Goal: Information Seeking & Learning: Learn about a topic

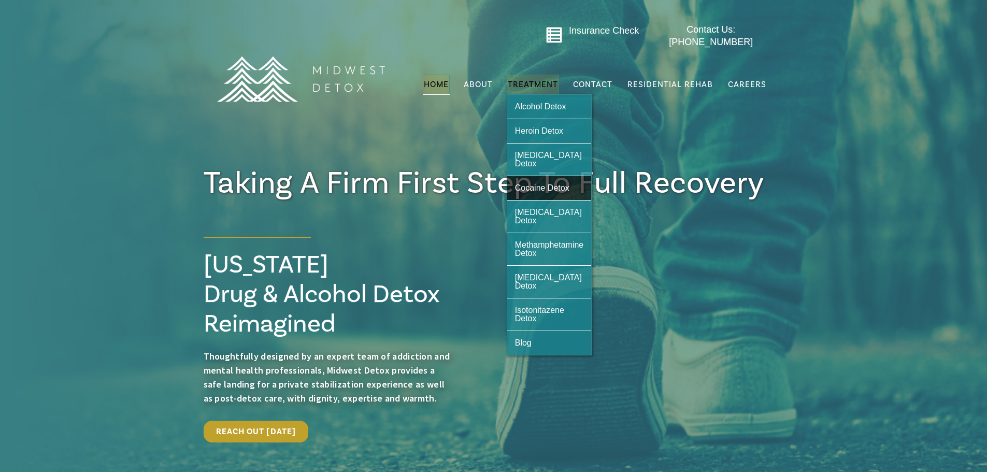
click at [537, 183] on span "Cocaine Detox" at bounding box center [542, 187] width 54 height 9
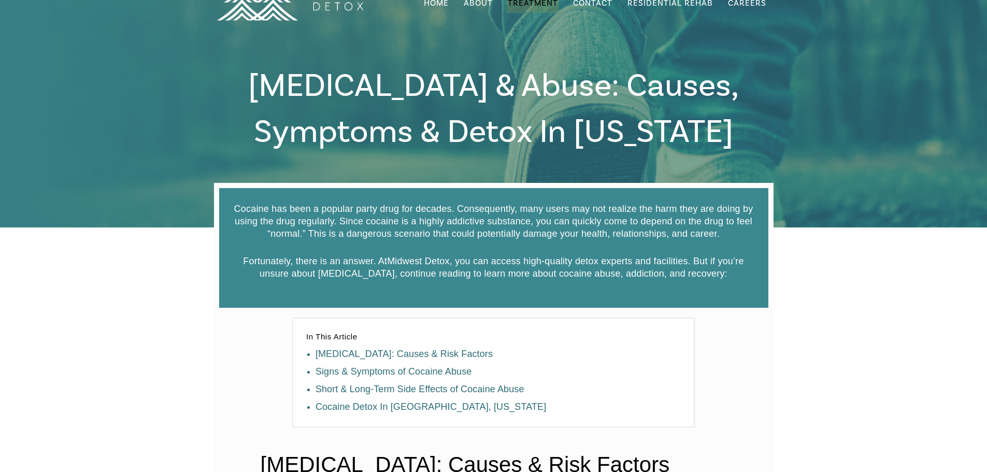
scroll to position [52, 0]
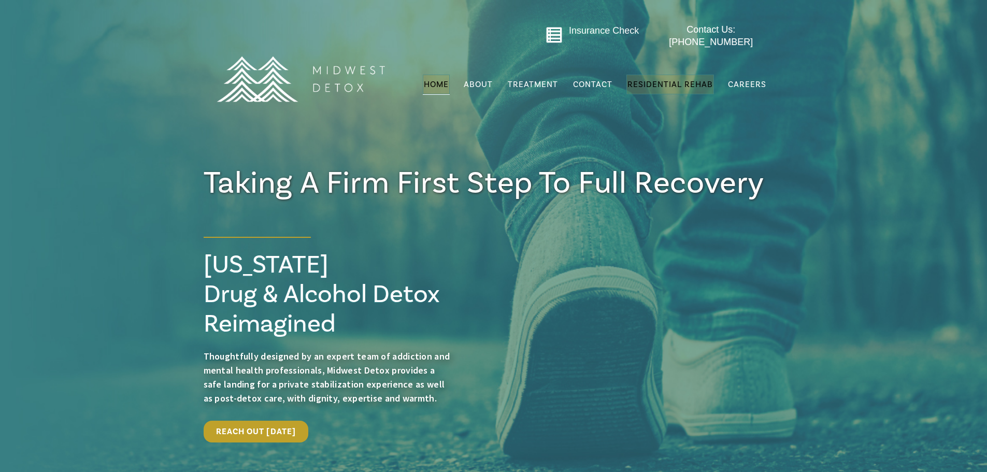
click at [667, 79] on span "Residential Rehab" at bounding box center [671, 84] width 86 height 10
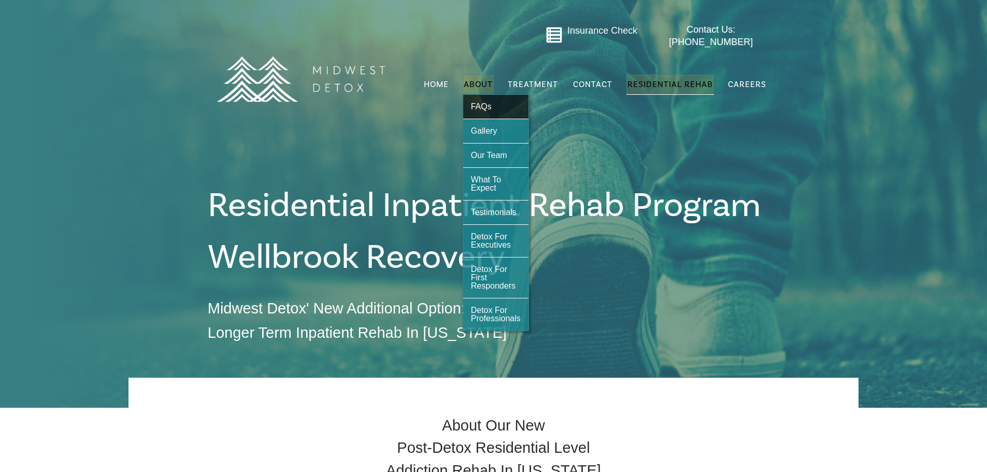
click at [485, 102] on span "FAQs" at bounding box center [481, 106] width 21 height 9
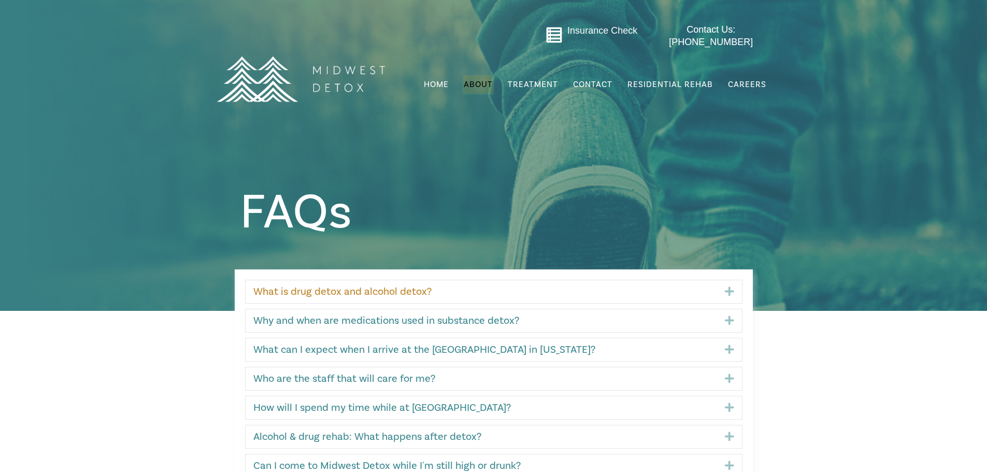
click at [402, 288] on link "What is drug detox and alcohol detox?" at bounding box center [481, 292] width 456 height 12
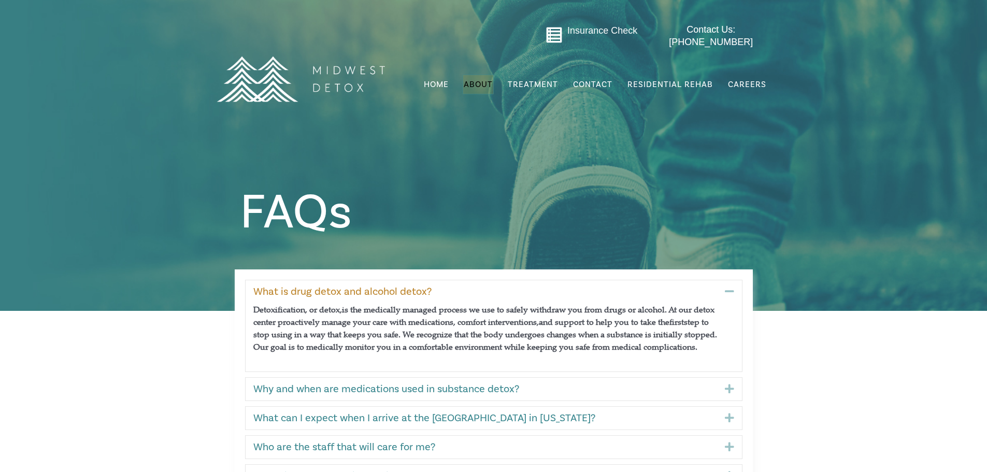
click at [402, 288] on link "What is drug detox and alcohol detox?" at bounding box center [481, 292] width 456 height 12
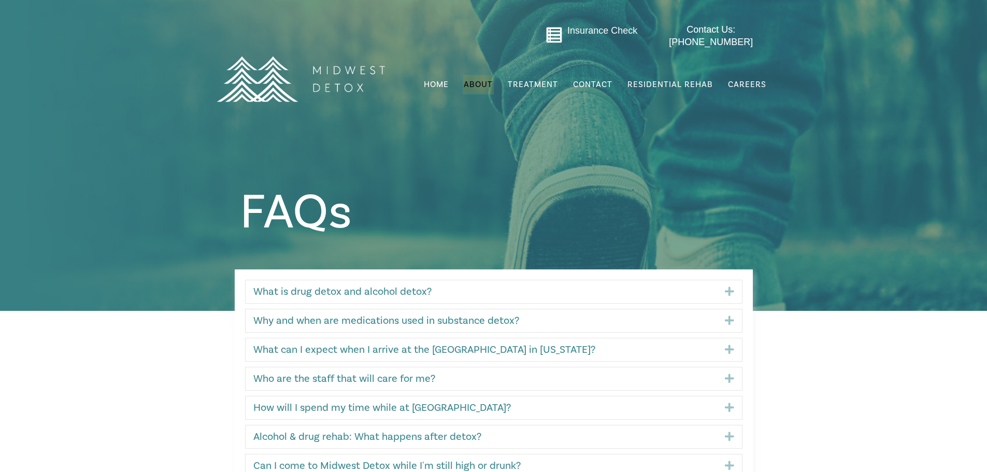
click at [386, 342] on div "What can I expect when I arrive at the detox center in Wisconsin? Expand" at bounding box center [494, 349] width 497 height 23
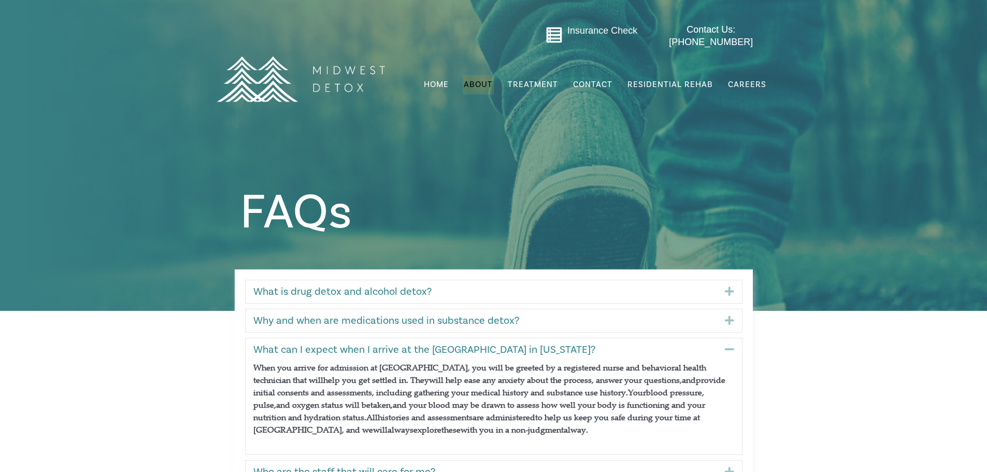
click at [386, 342] on div "What can I expect when I arrive at the detox center in Wisconsin? Collapse" at bounding box center [494, 349] width 497 height 23
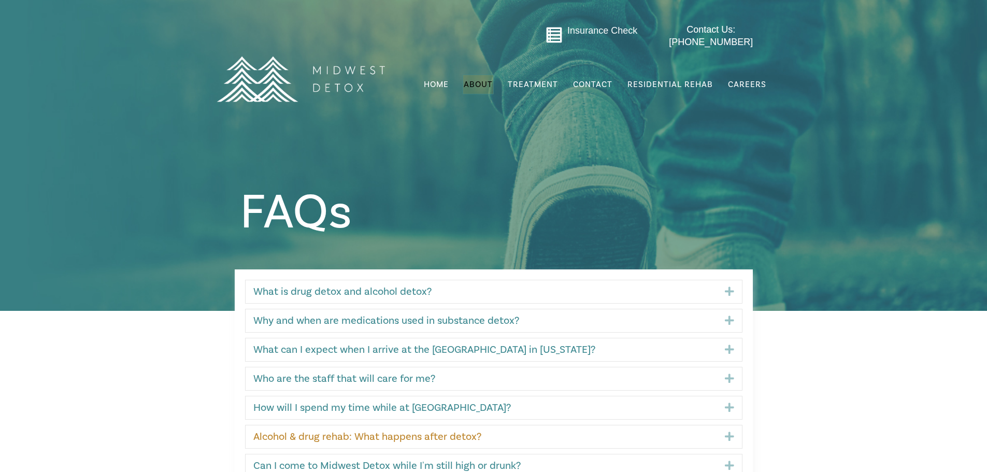
click at [389, 433] on link "Alcohol & drug rehab: What happens after detox?" at bounding box center [481, 437] width 456 height 12
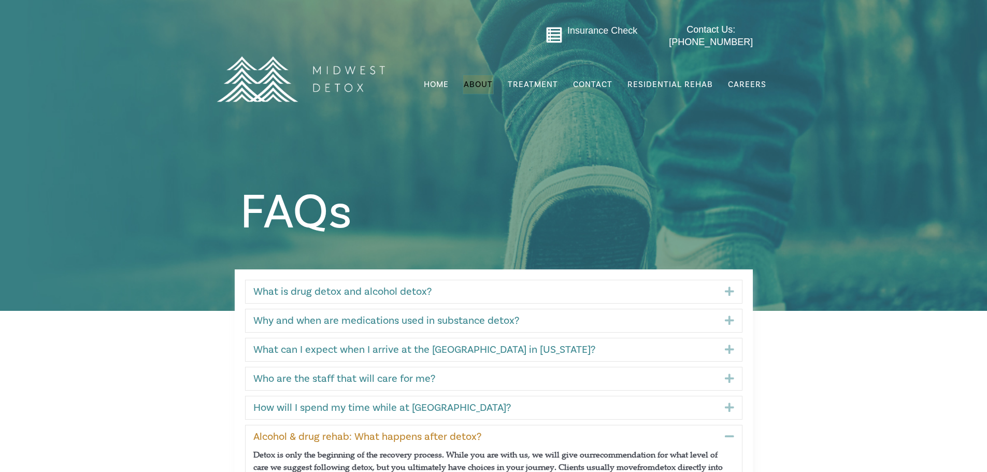
scroll to position [52, 0]
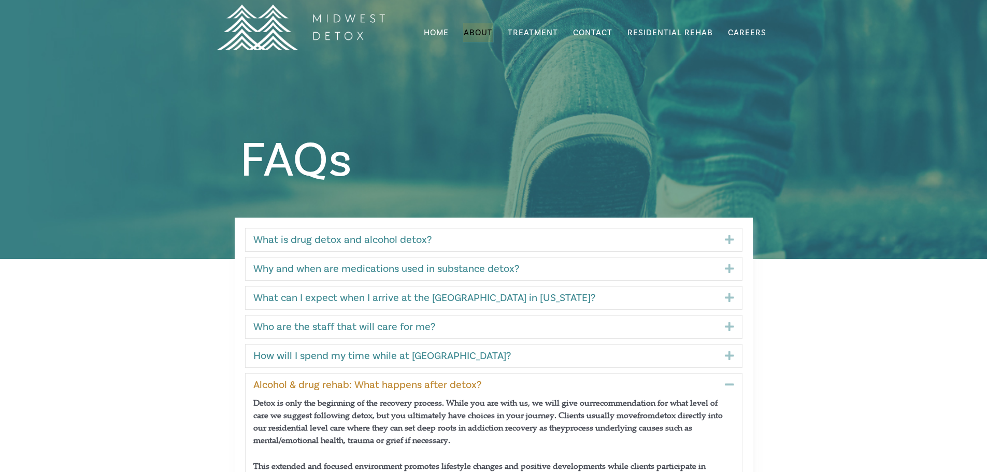
click at [381, 383] on link "Alcohol & drug rehab: What happens after detox?" at bounding box center [481, 385] width 456 height 12
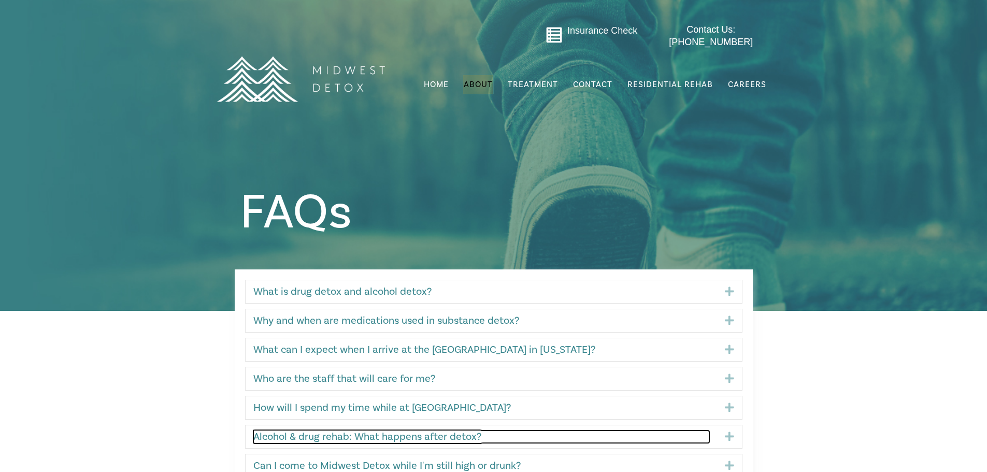
scroll to position [104, 0]
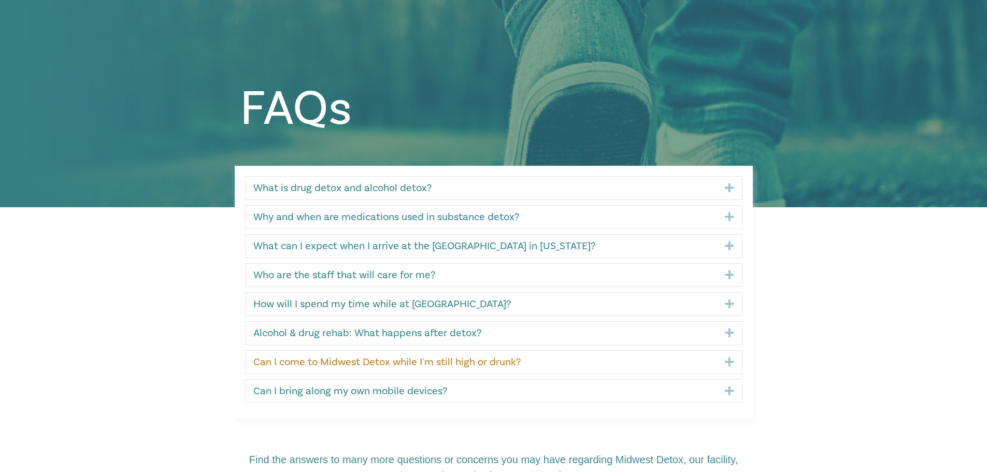
click at [389, 361] on link "Can I come to Midwest Detox while I'm still high or drunk?" at bounding box center [481, 362] width 456 height 12
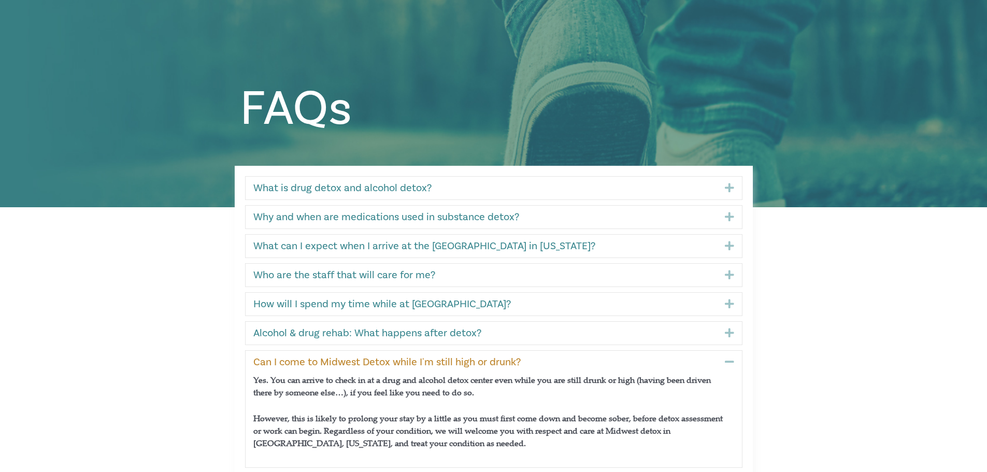
click at [389, 361] on link "Can I come to Midwest Detox while I'm still high or drunk?" at bounding box center [481, 362] width 456 height 12
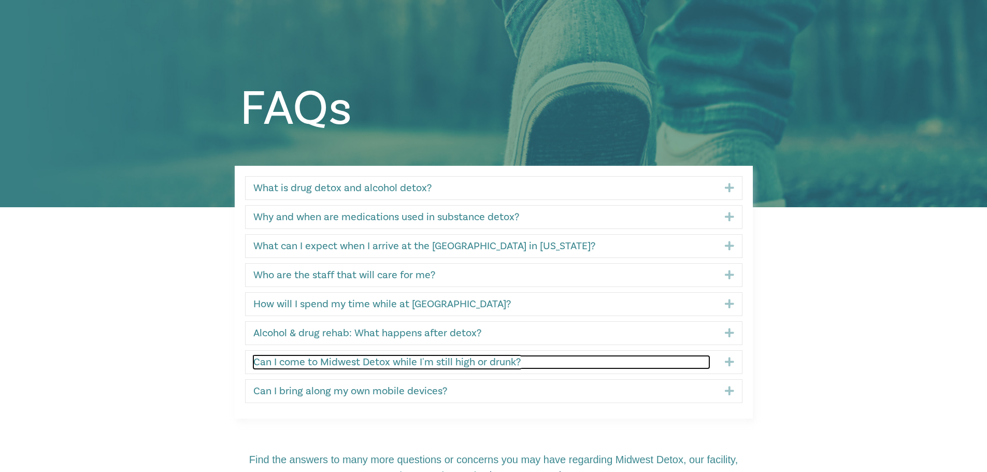
scroll to position [259, 0]
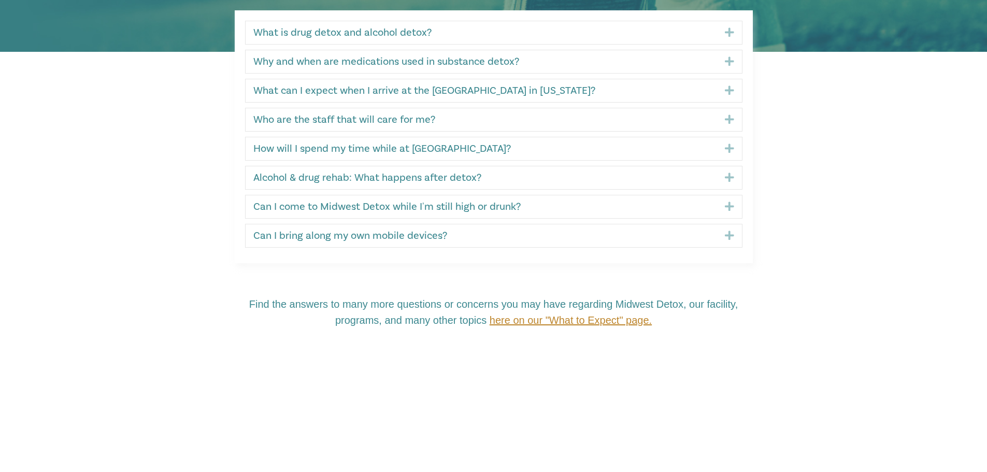
click at [545, 319] on span "here on our "What to Expect" page." at bounding box center [571, 320] width 162 height 11
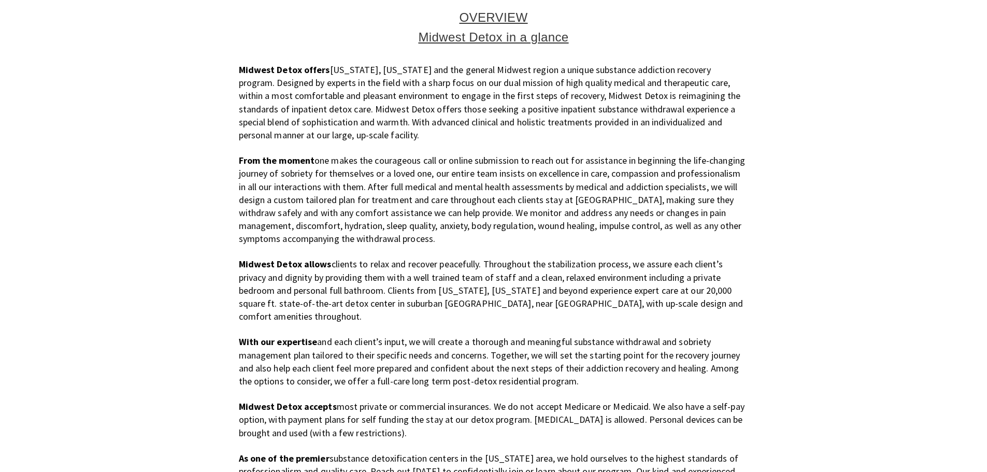
scroll to position [467, 0]
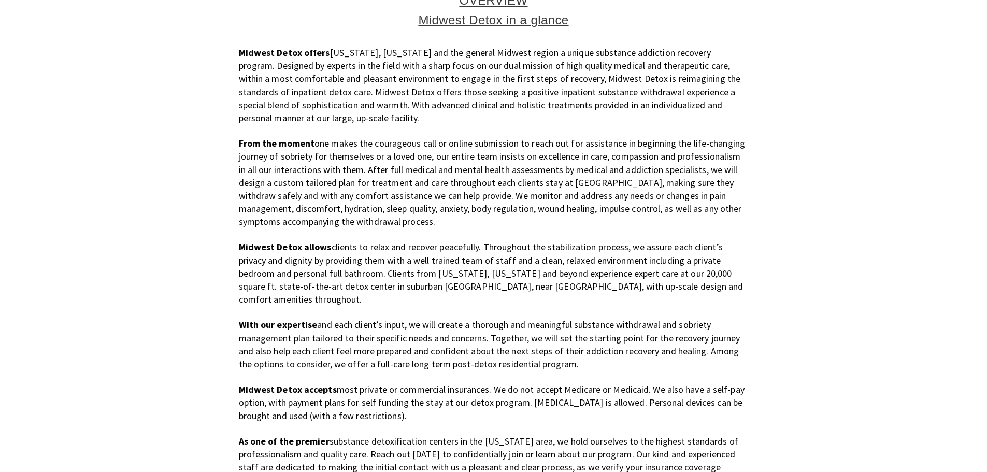
click at [425, 401] on p "Midwest Detox accepts most private or commercial insurances. We do not accept M…" at bounding box center [494, 402] width 510 height 39
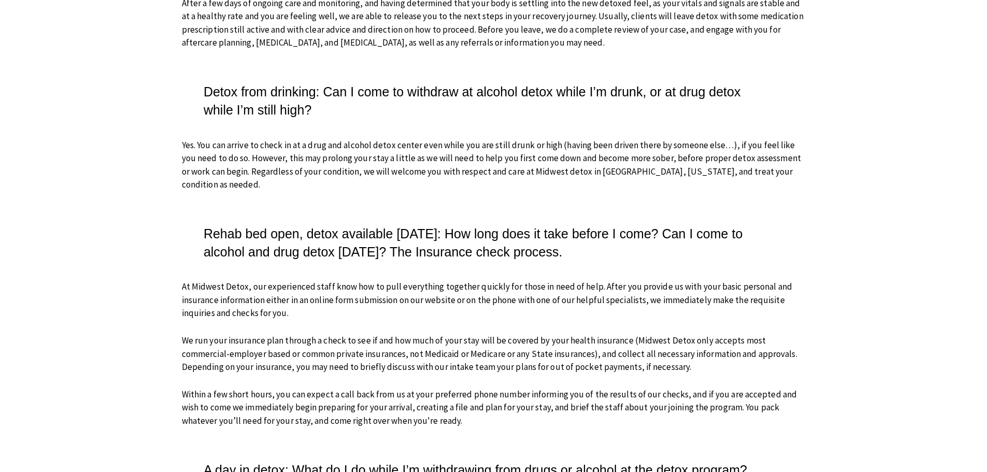
scroll to position [0, 0]
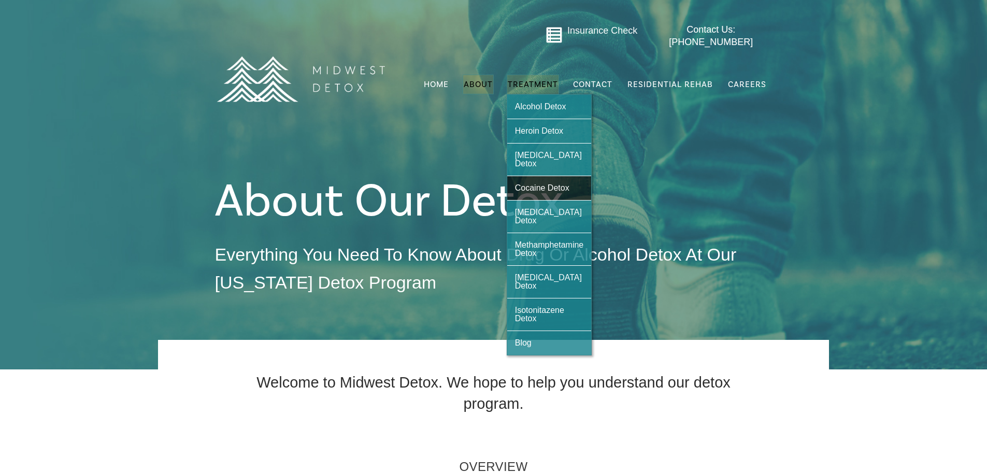
click at [547, 183] on span "Cocaine Detox" at bounding box center [542, 187] width 54 height 9
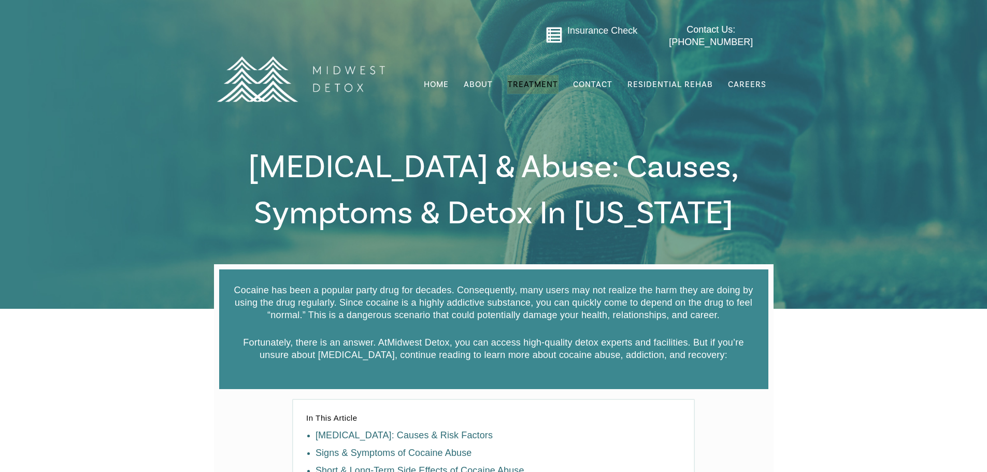
scroll to position [207, 0]
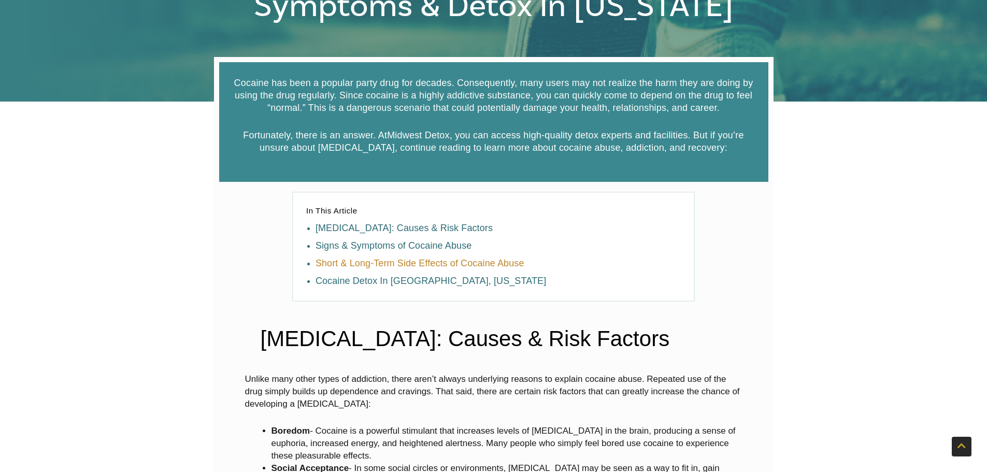
click at [361, 269] on link "Short & Long-Term Side Effects of Cocaine Abuse" at bounding box center [420, 263] width 209 height 10
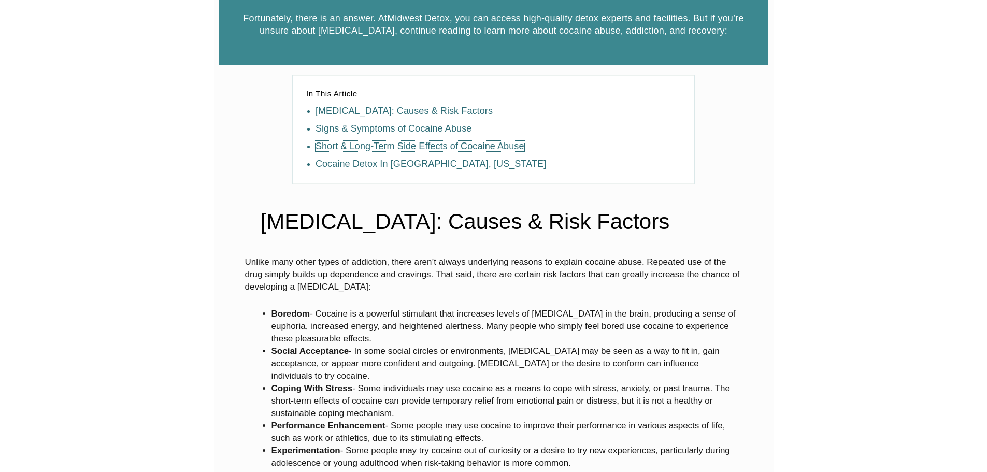
scroll to position [108, 0]
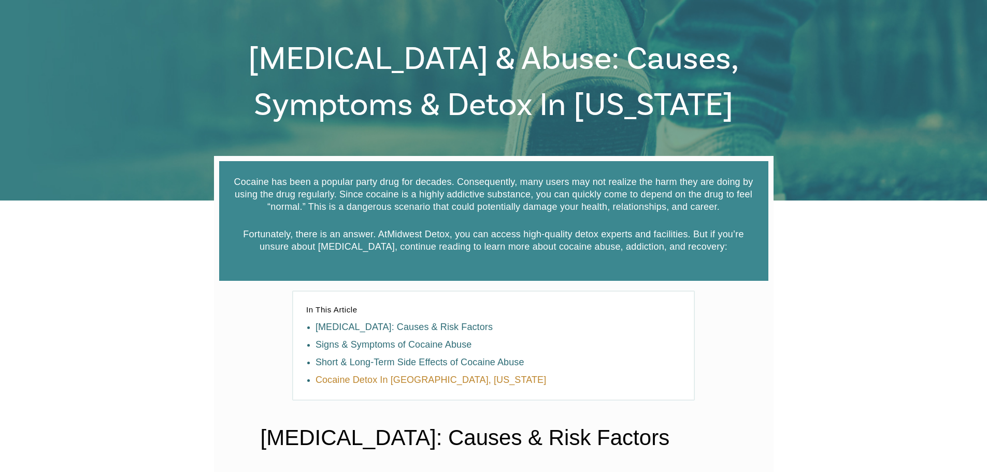
click at [376, 385] on link "Cocaine Detox In [GEOGRAPHIC_DATA], [US_STATE]" at bounding box center [431, 380] width 231 height 10
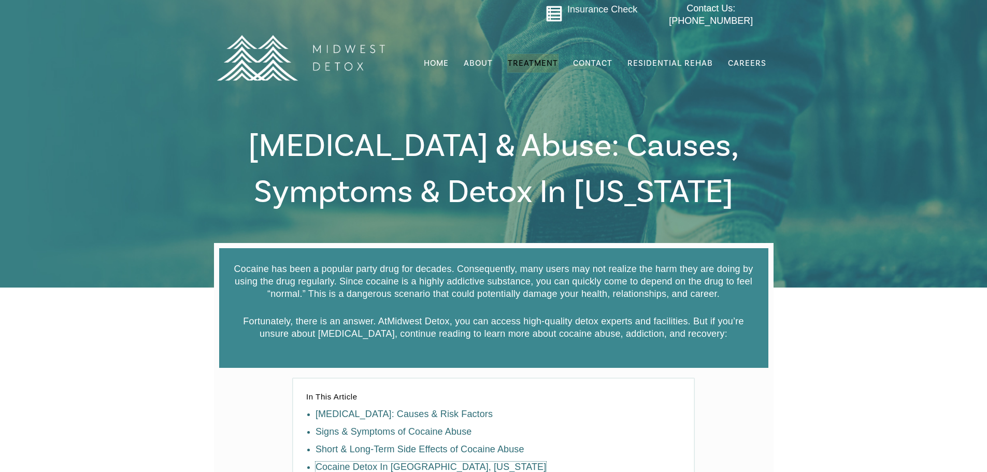
scroll to position [0, 0]
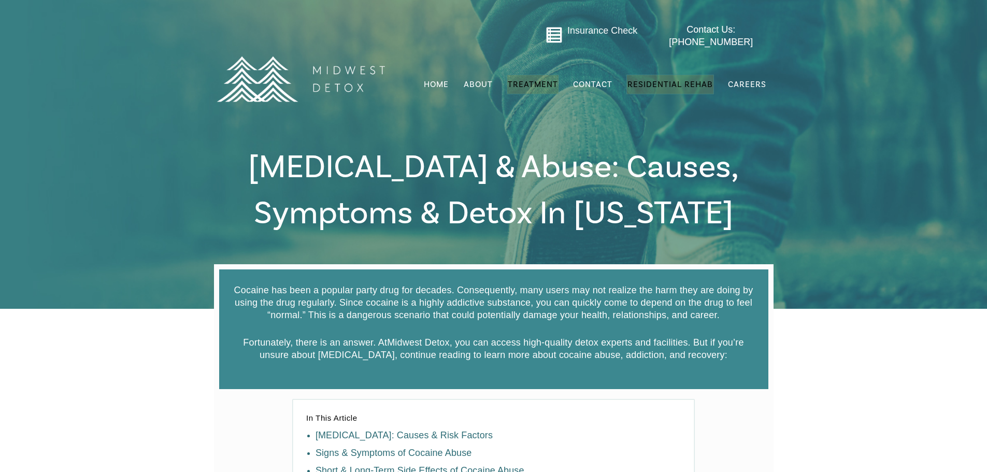
click at [653, 79] on span "Residential Rehab" at bounding box center [671, 84] width 86 height 10
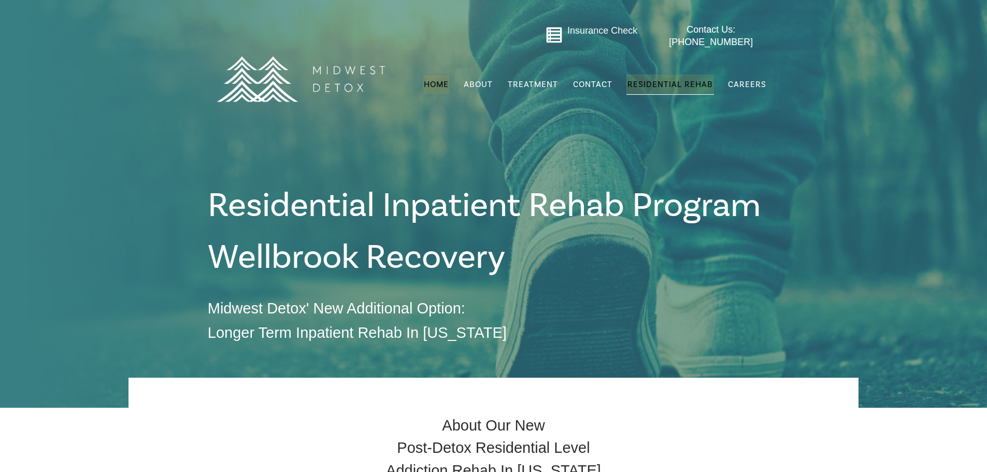
click at [435, 79] on span "Home" at bounding box center [436, 84] width 25 height 10
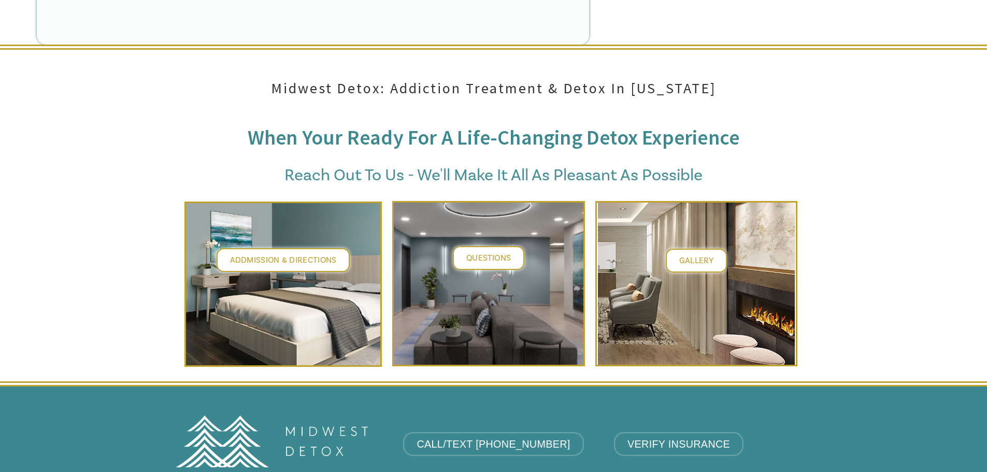
scroll to position [3991, 0]
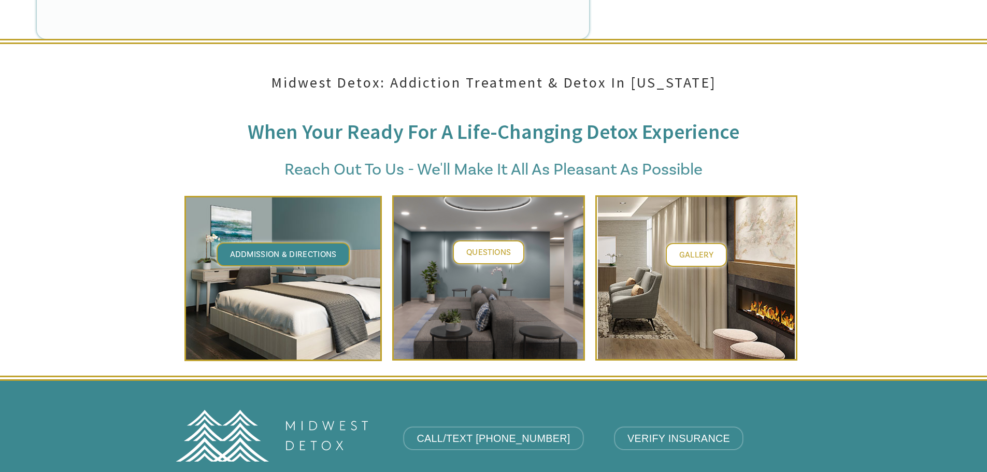
click at [299, 249] on span "Addmission & Directions" at bounding box center [283, 254] width 107 height 10
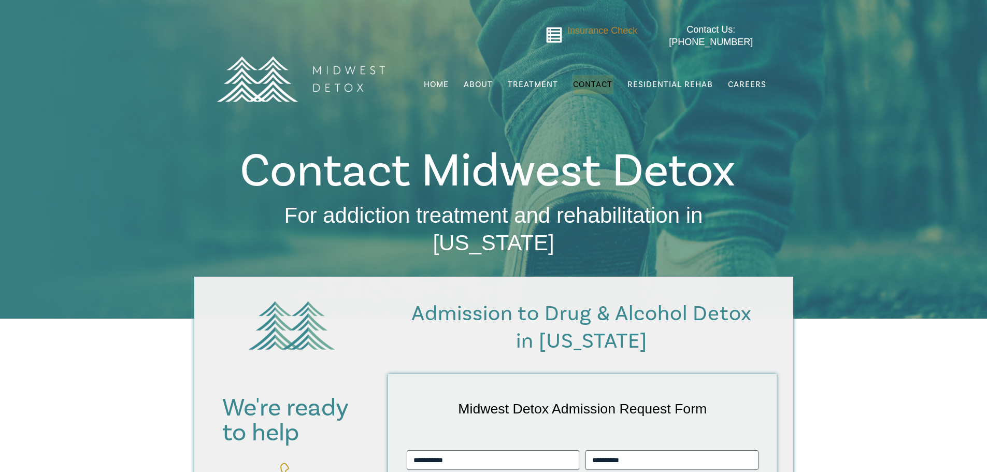
click at [608, 29] on span "Insurance Check" at bounding box center [603, 30] width 70 height 10
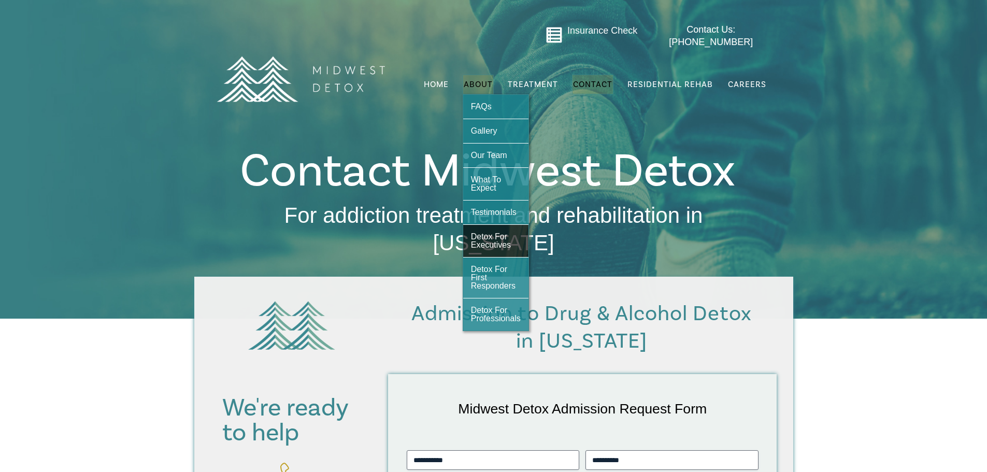
click at [503, 232] on span "Detox For Executives" at bounding box center [491, 240] width 40 height 17
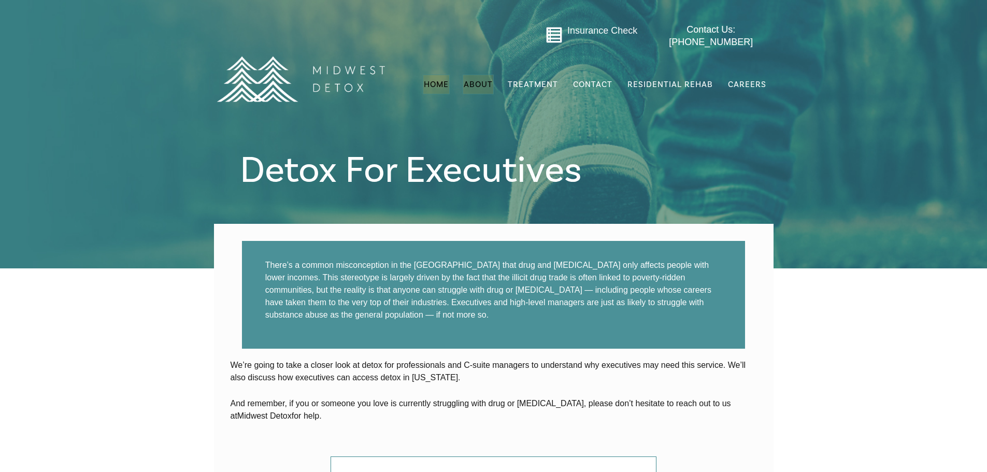
click at [440, 79] on span "Home" at bounding box center [436, 84] width 25 height 10
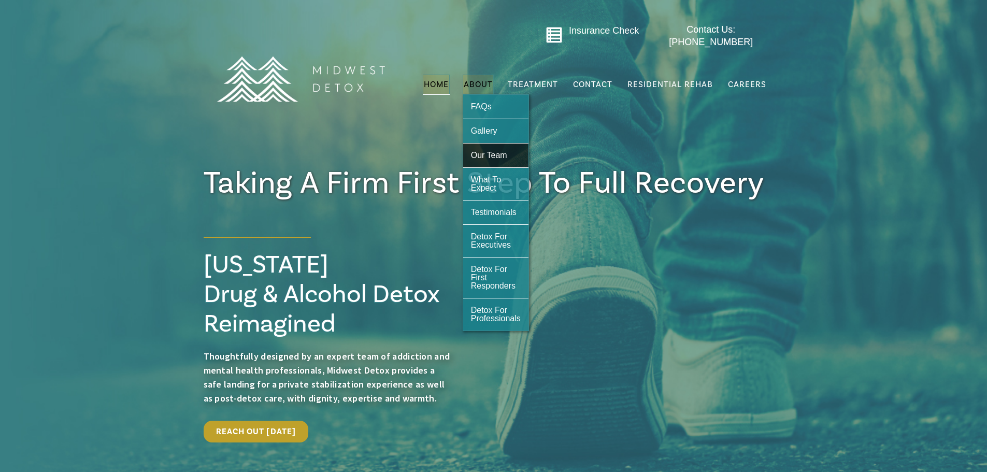
click at [489, 152] on span "Our Team" at bounding box center [489, 155] width 36 height 9
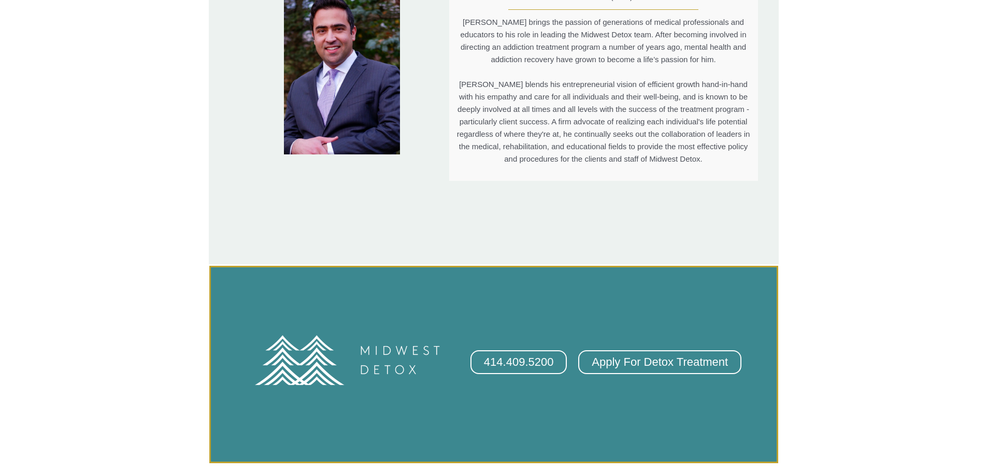
scroll to position [2371, 0]
